Goal: Information Seeking & Learning: Learn about a topic

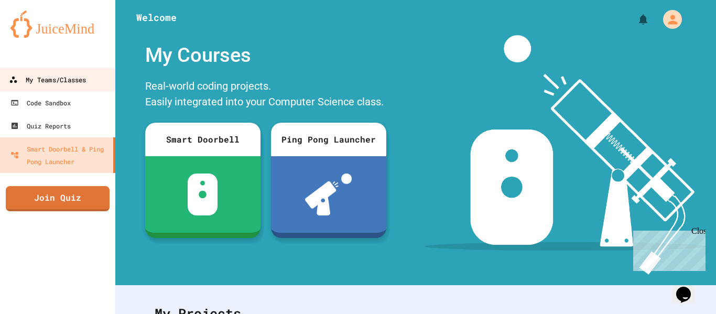
click at [62, 83] on div "My Teams/Classes" at bounding box center [47, 79] width 77 height 13
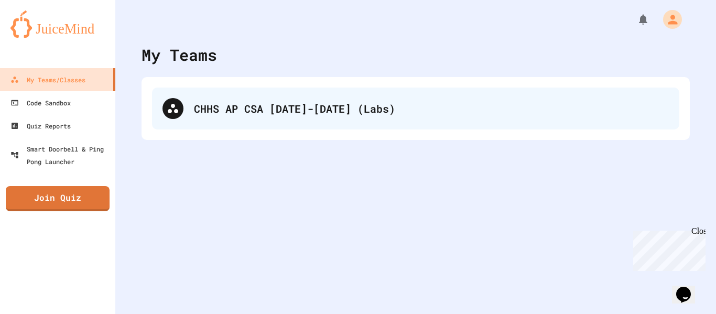
click at [407, 127] on div "CHHS AP CSA [DATE]-[DATE] (Labs)" at bounding box center [415, 108] width 527 height 42
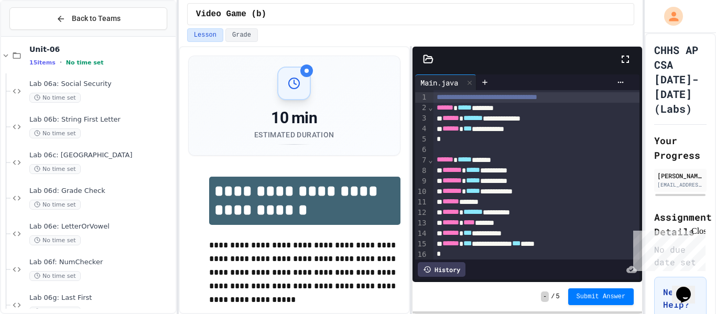
scroll to position [1473, 0]
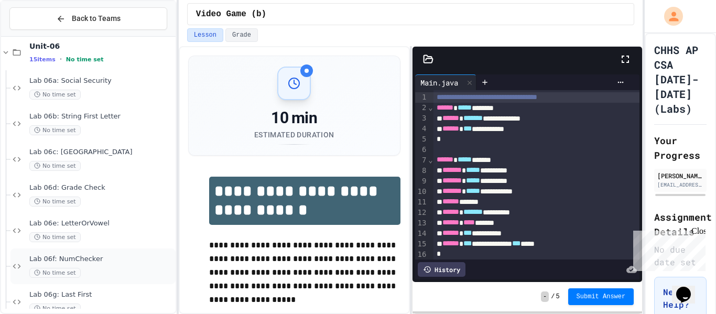
click at [47, 252] on div "Lab 06f: NumChecker No time set" at bounding box center [92, 266] width 165 height 36
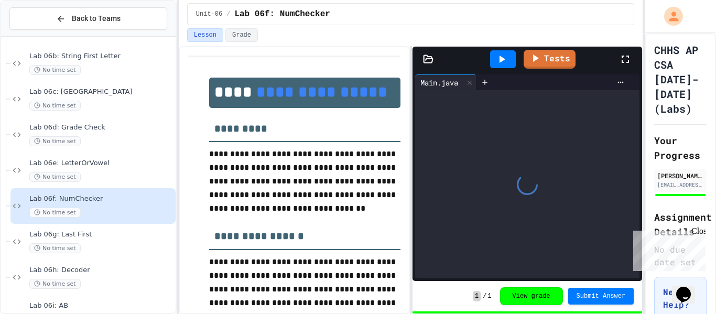
scroll to position [1534, 0]
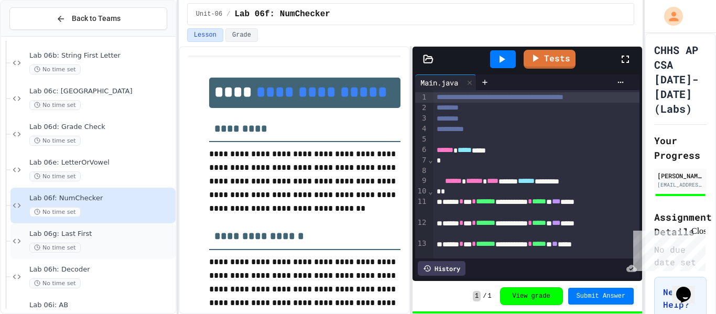
click at [68, 244] on span "No time set" at bounding box center [54, 248] width 51 height 10
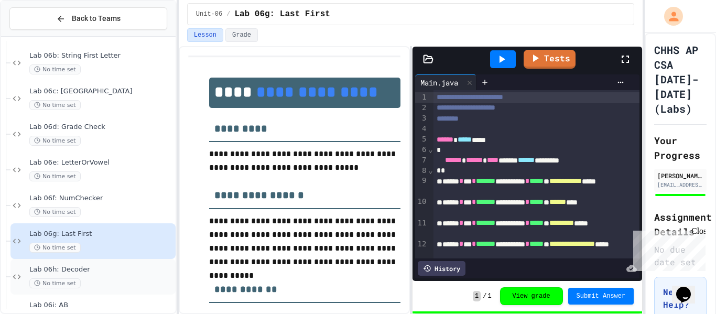
click at [59, 276] on div "Lab 06h: Decoder No time set" at bounding box center [101, 276] width 144 height 23
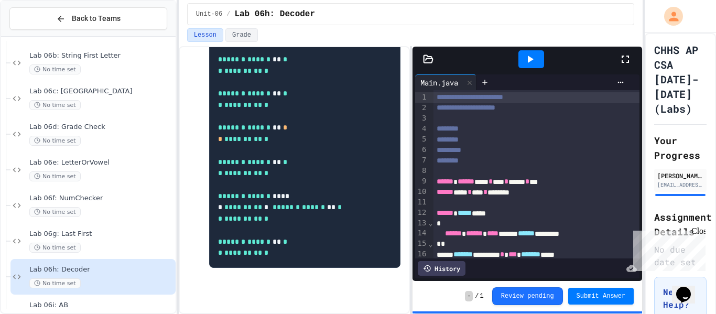
scroll to position [732, 0]
click at [488, 78] on icon at bounding box center [484, 82] width 8 height 8
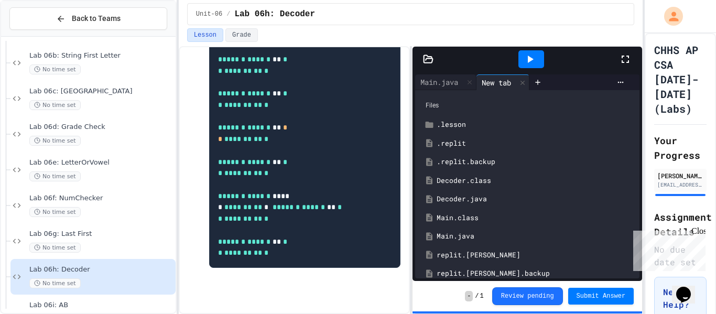
click at [467, 201] on div "Decoder.java" at bounding box center [534, 199] width 197 height 10
